Goal: Find specific page/section: Find specific page/section

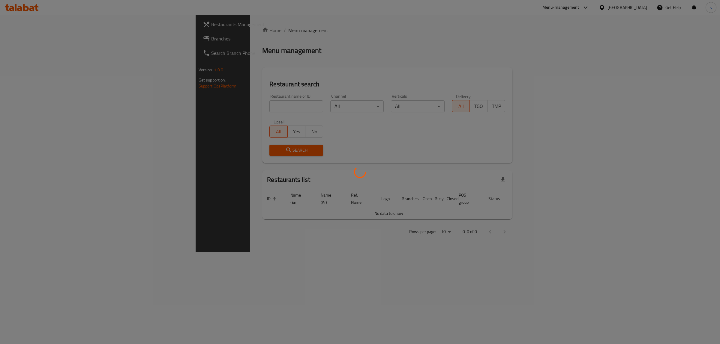
click at [194, 54] on div at bounding box center [360, 172] width 720 height 344
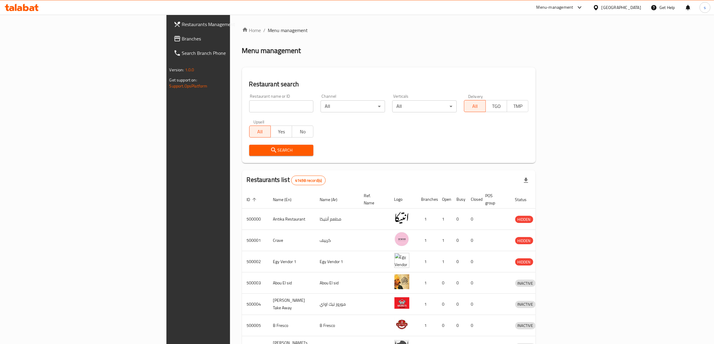
click at [249, 108] on input "search" at bounding box center [281, 106] width 64 height 12
paste input "780684"
type input "780684"
click at [635, 5] on div "[GEOGRAPHIC_DATA]" at bounding box center [622, 7] width 40 height 7
click at [565, 158] on div "[GEOGRAPHIC_DATA]" at bounding box center [576, 157] width 40 height 7
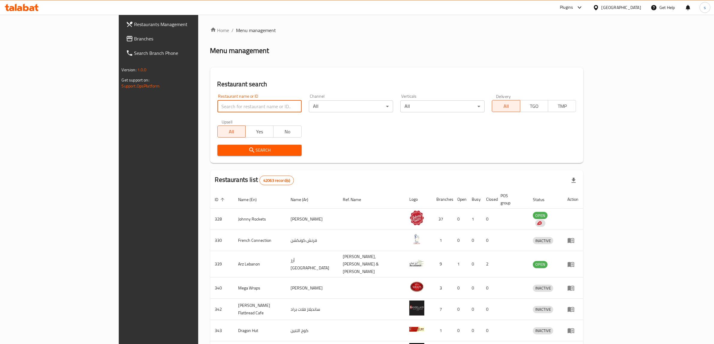
click at [232, 103] on input "search" at bounding box center [259, 106] width 84 height 12
paste input "780684"
type input "780684"
click button "Search" at bounding box center [259, 150] width 84 height 11
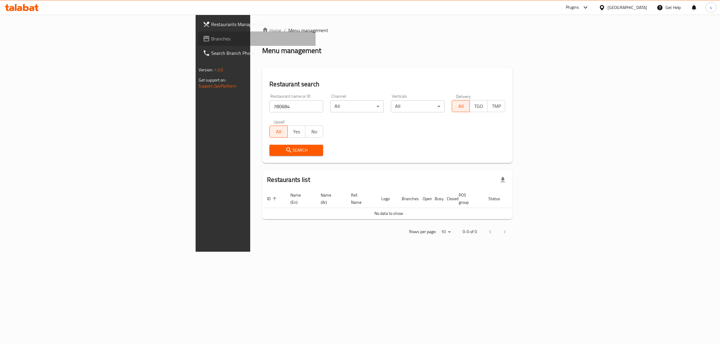
click at [211, 37] on span "Branches" at bounding box center [261, 38] width 100 height 7
